Goal: Task Accomplishment & Management: Complete application form

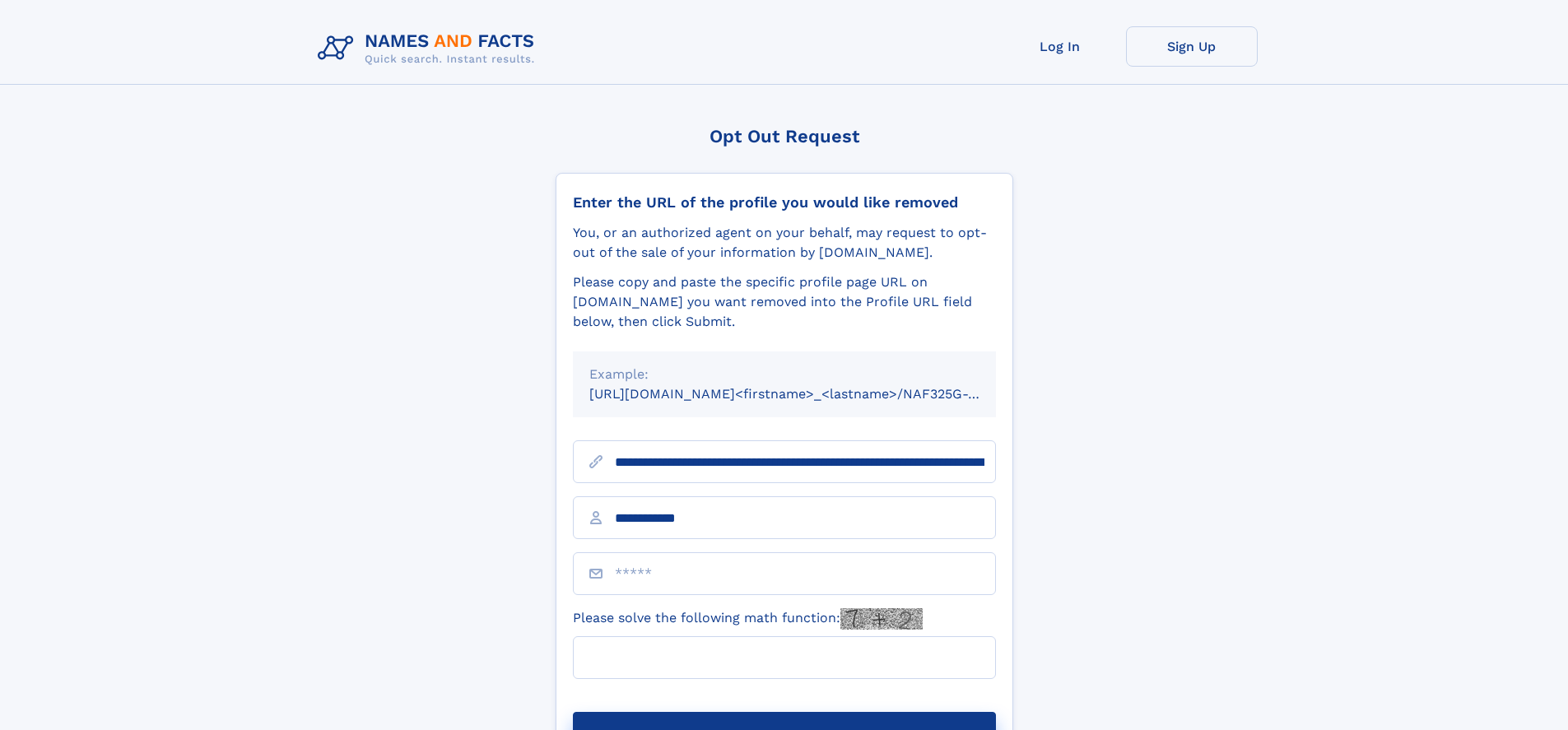
type input "**********"
type input "*"
click at [783, 711] on button "Submit Opt Out Request" at bounding box center [784, 737] width 423 height 53
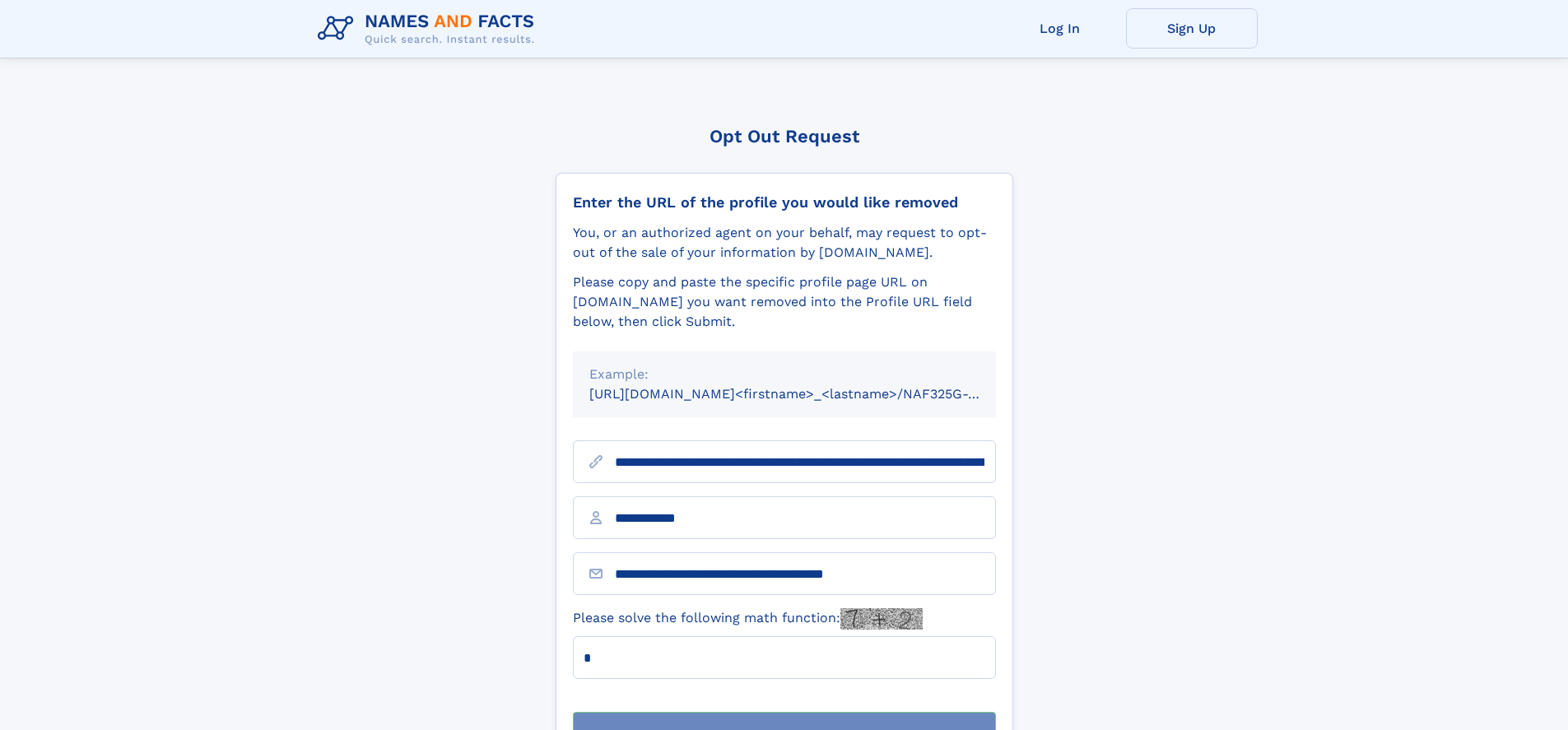
scroll to position [53, 0]
